Goal: Task Accomplishment & Management: Use online tool/utility

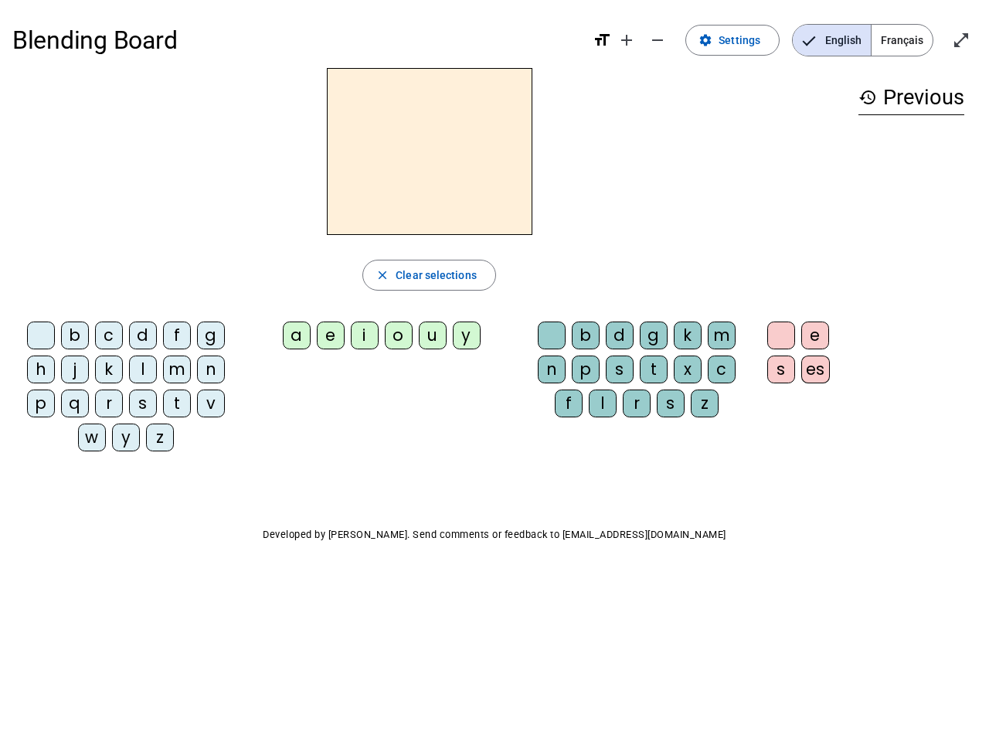
click at [627, 40] on mat-icon "add" at bounding box center [626, 40] width 19 height 19
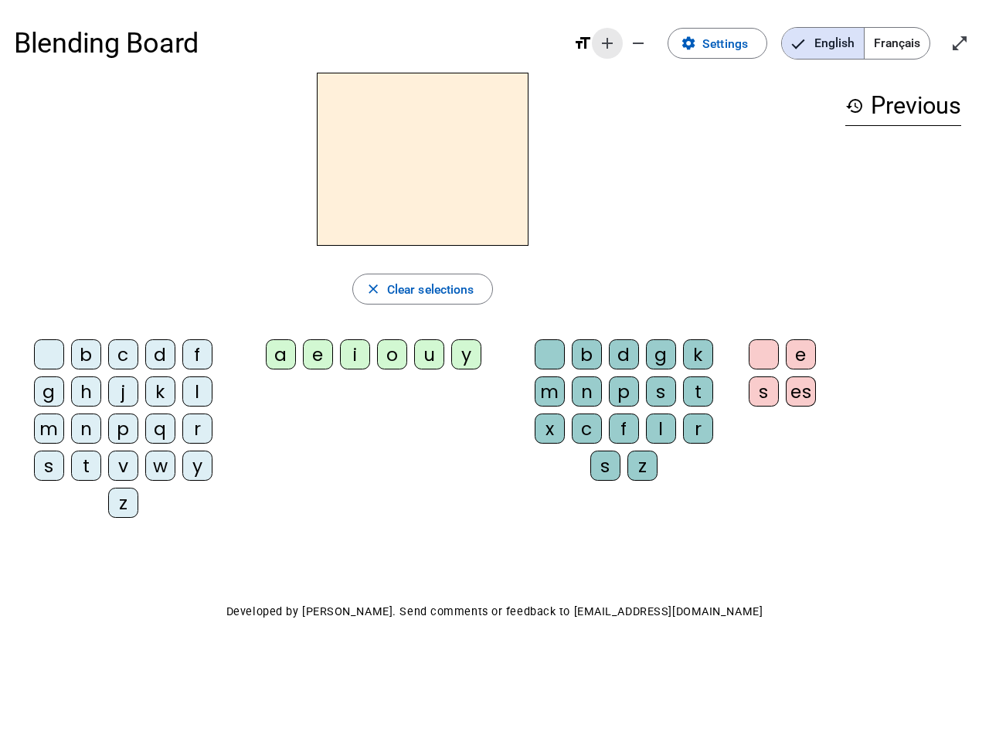
click at [658, 40] on div "Blending Board format_size add remove settings Settings English Français open_i…" at bounding box center [494, 43] width 961 height 59
click at [733, 40] on span "Settings" at bounding box center [725, 43] width 46 height 21
click at [831, 40] on span "English" at bounding box center [823, 43] width 82 height 31
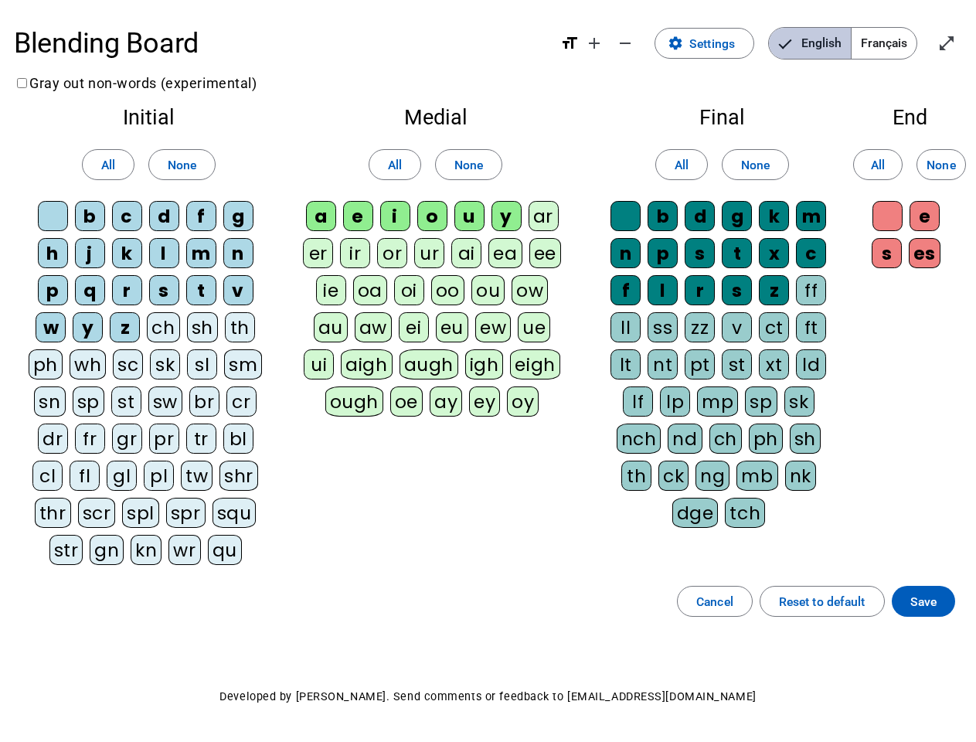
click at [831, 40] on span "English" at bounding box center [810, 43] width 82 height 31
click at [902, 40] on span "Français" at bounding box center [883, 43] width 65 height 31
click at [902, 40] on span "Français" at bounding box center [872, 43] width 88 height 31
click at [961, 40] on span "Enter full screen" at bounding box center [946, 43] width 37 height 37
click at [429, 275] on letter-bubble "oi" at bounding box center [412, 293] width 37 height 37
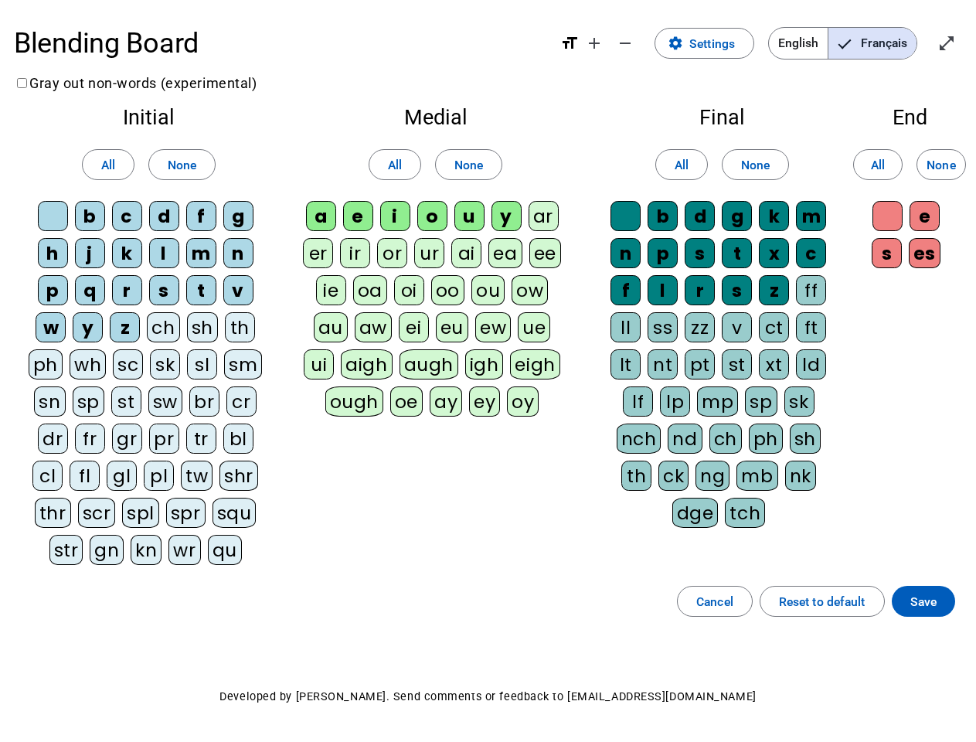
click at [44, 338] on div "w" at bounding box center [51, 327] width 30 height 30
